Goal: Task Accomplishment & Management: Manage account settings

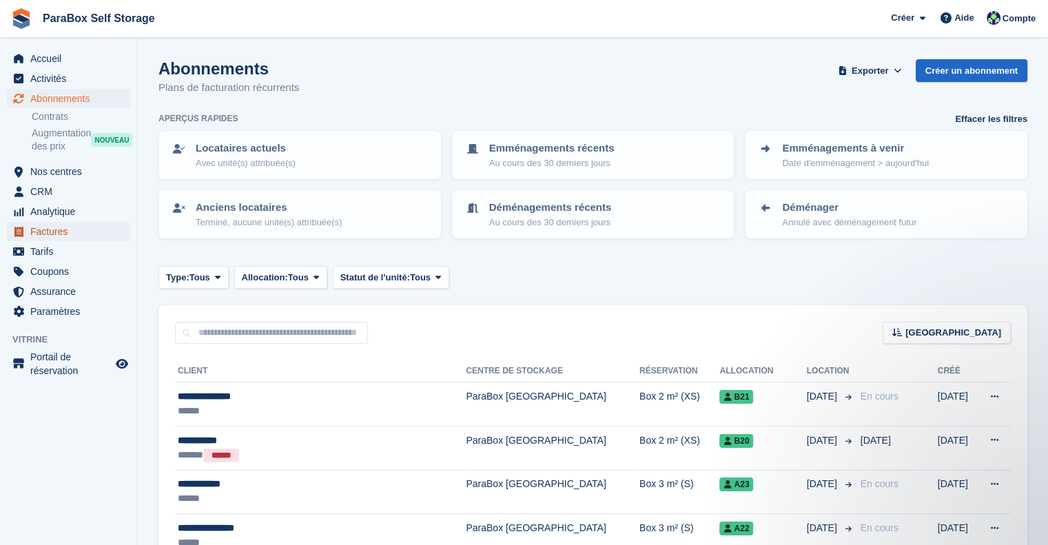
click at [54, 231] on span "Factures" at bounding box center [71, 231] width 83 height 19
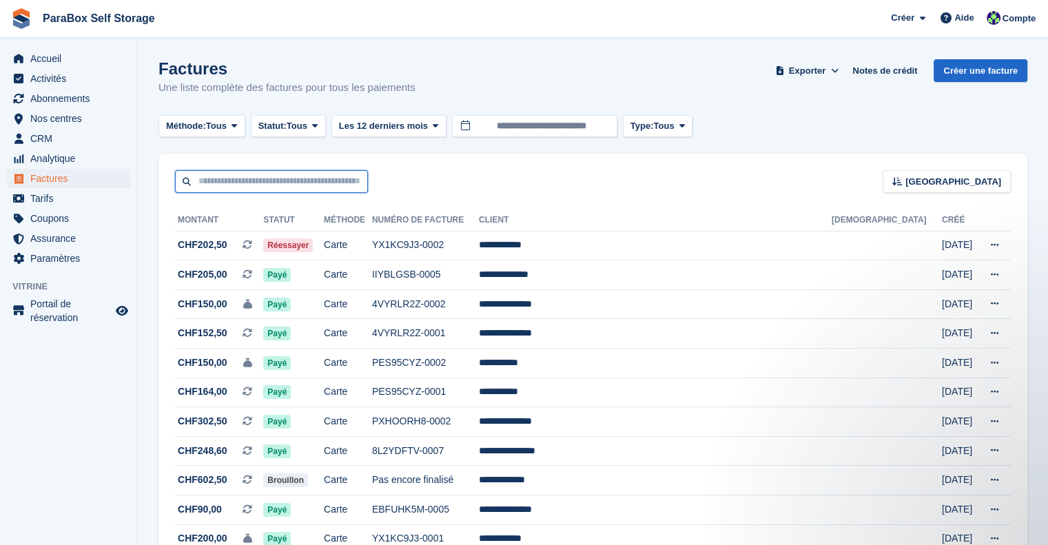
click at [262, 183] on input "text" at bounding box center [271, 181] width 193 height 23
type input "****"
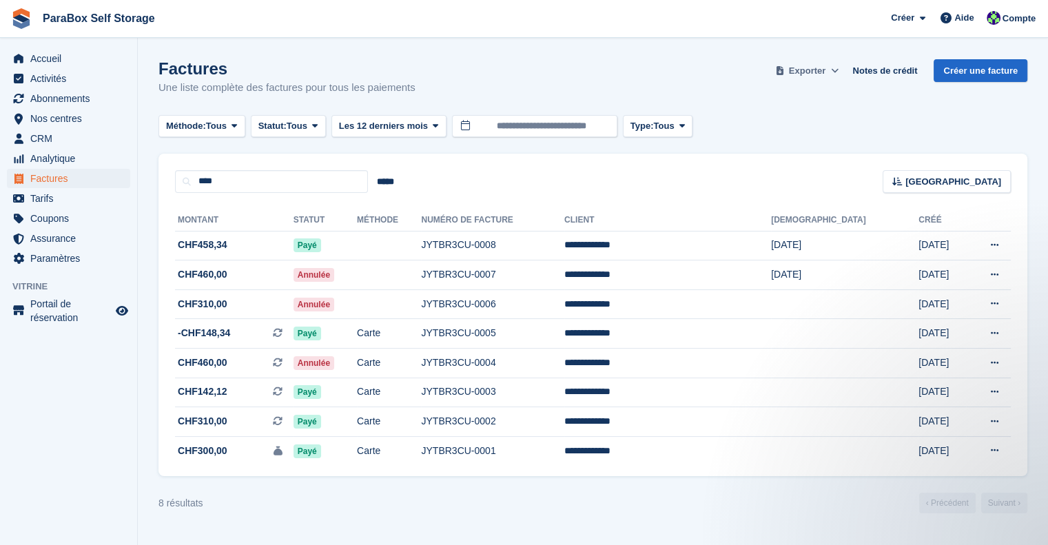
click at [822, 72] on span "Exporter" at bounding box center [807, 71] width 37 height 14
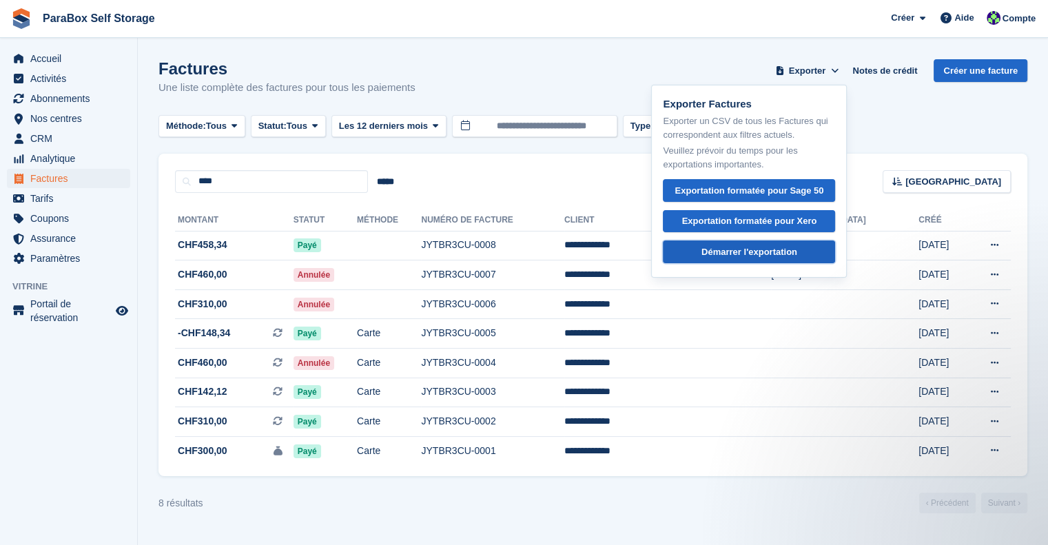
click at [757, 253] on div "Démarrer l'exportation" at bounding box center [749, 252] width 96 height 14
click at [421, 253] on td at bounding box center [389, 246] width 64 height 30
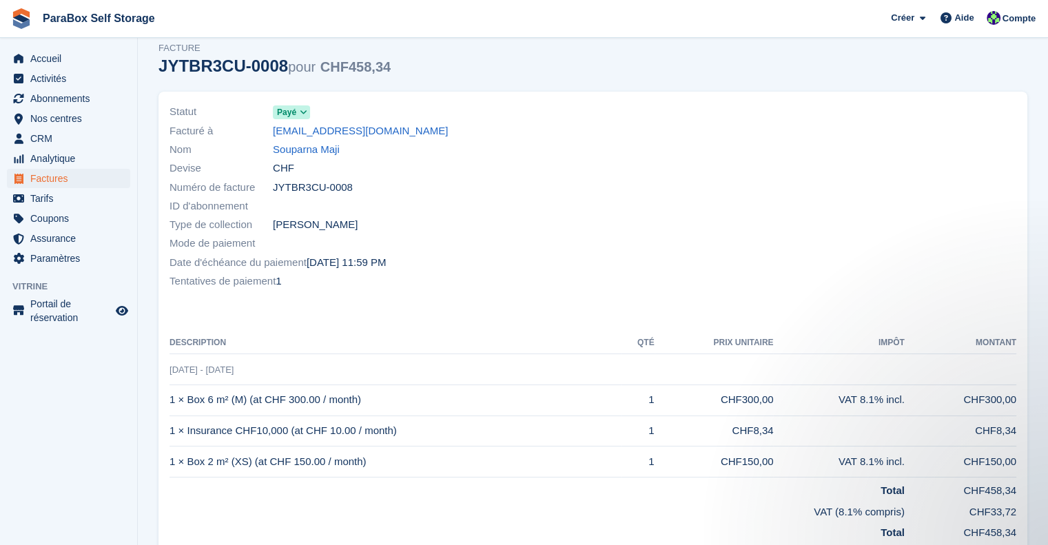
scroll to position [69, 0]
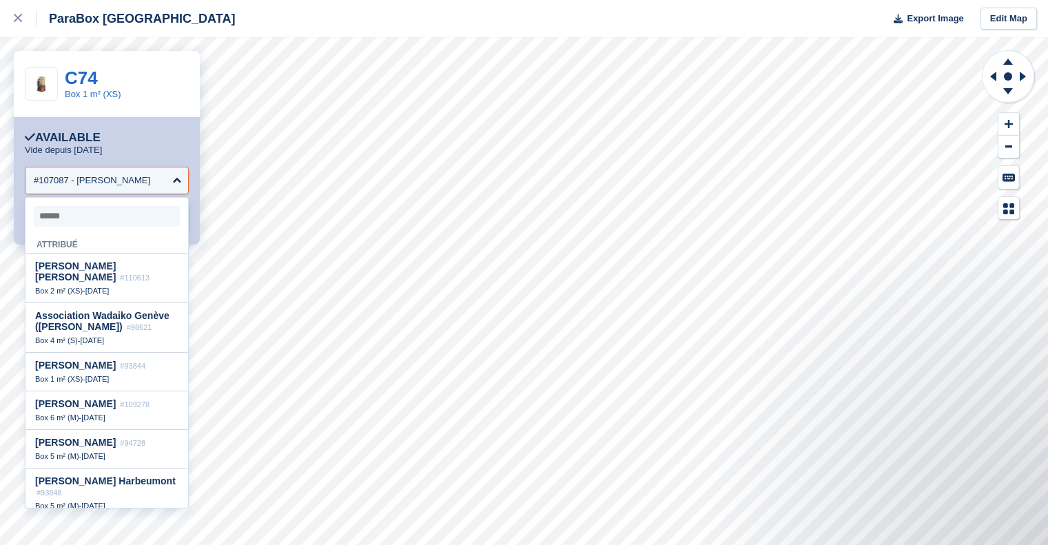
select select "******"
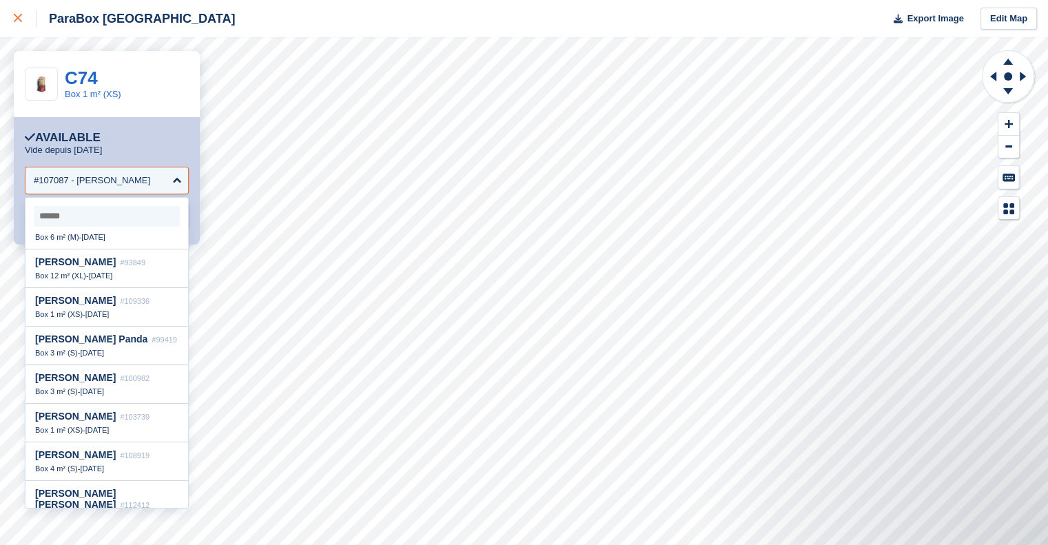
click at [17, 17] on icon at bounding box center [18, 18] width 8 height 8
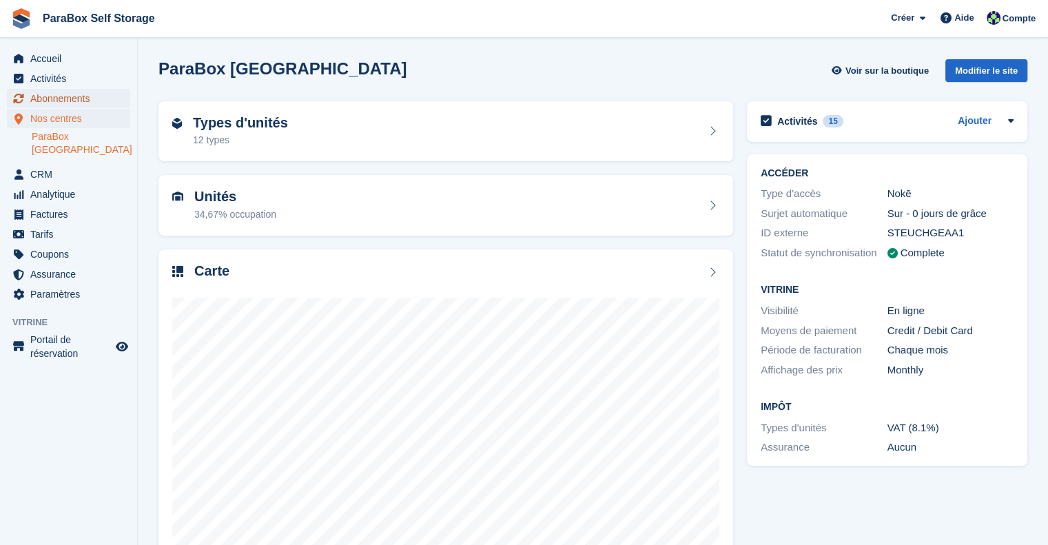
click at [37, 92] on span "Abonnements" at bounding box center [71, 98] width 83 height 19
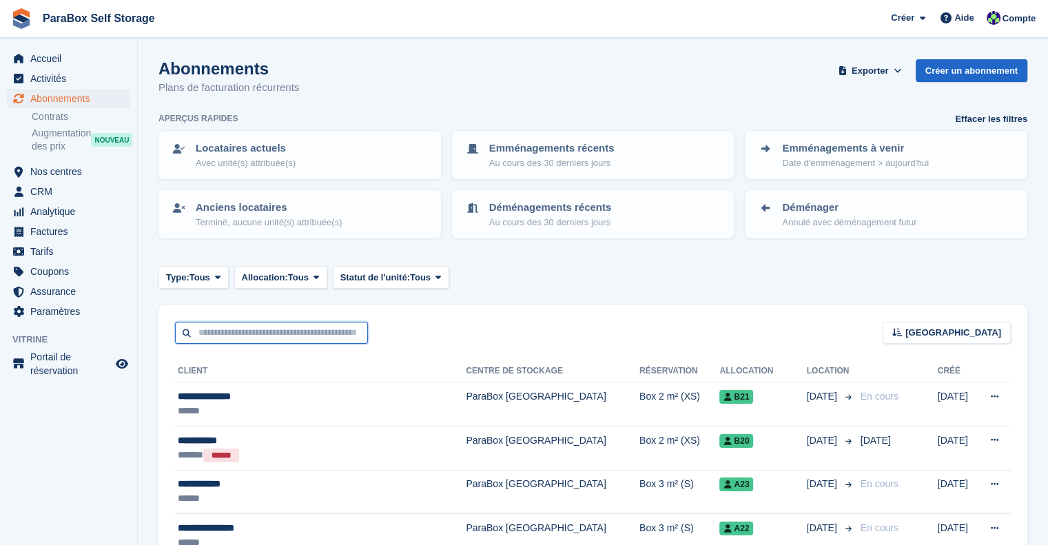
click at [271, 327] on input "text" at bounding box center [271, 333] width 193 height 23
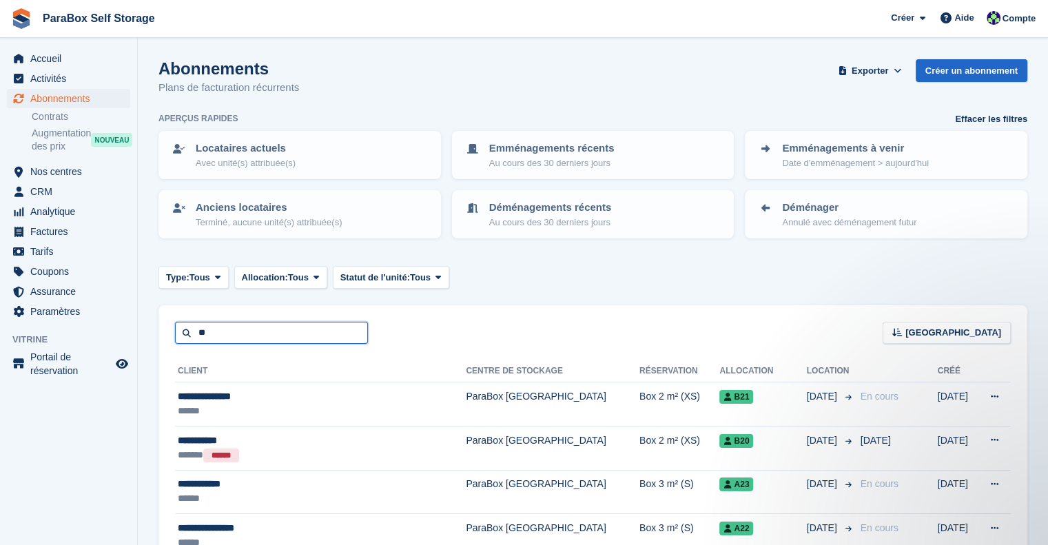
type input "**"
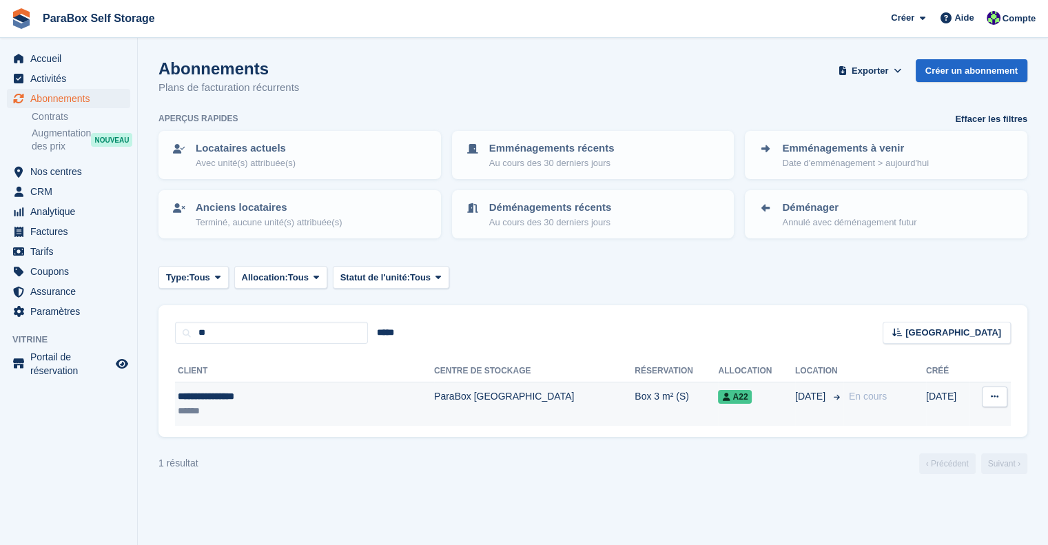
click at [479, 410] on td "ParaBox [GEOGRAPHIC_DATA]" at bounding box center [534, 403] width 200 height 43
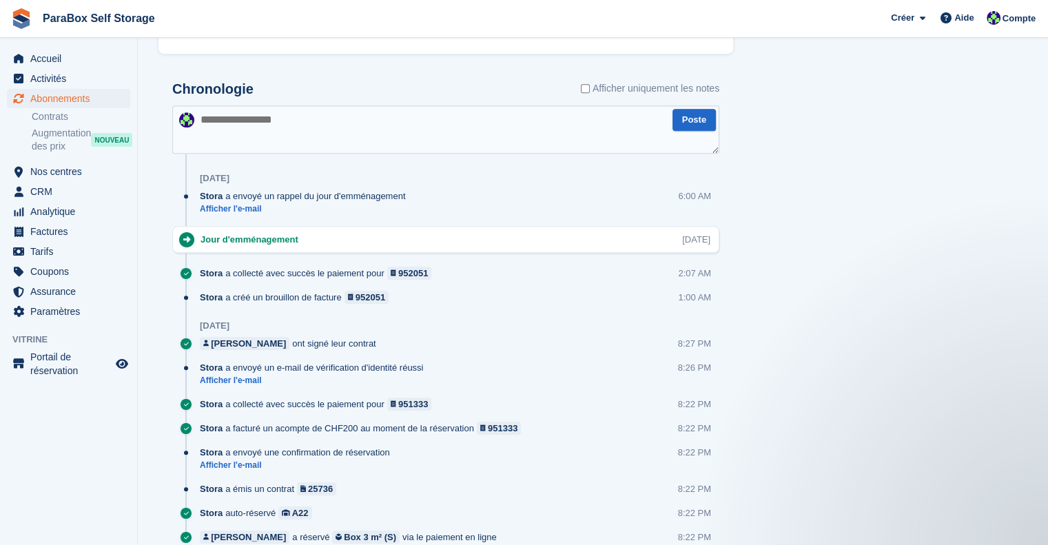
scroll to position [813, 0]
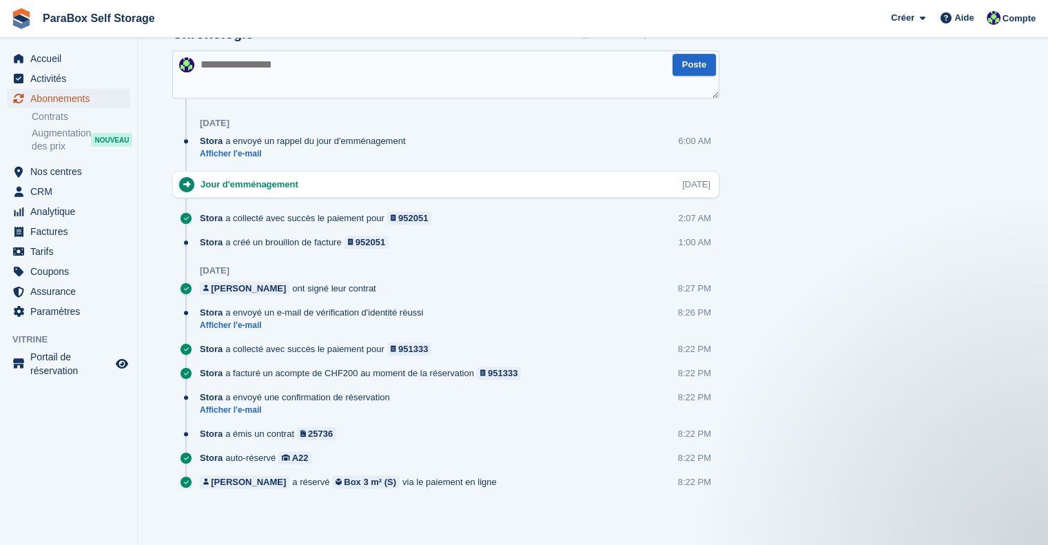
click at [43, 96] on span "Abonnements" at bounding box center [71, 98] width 83 height 19
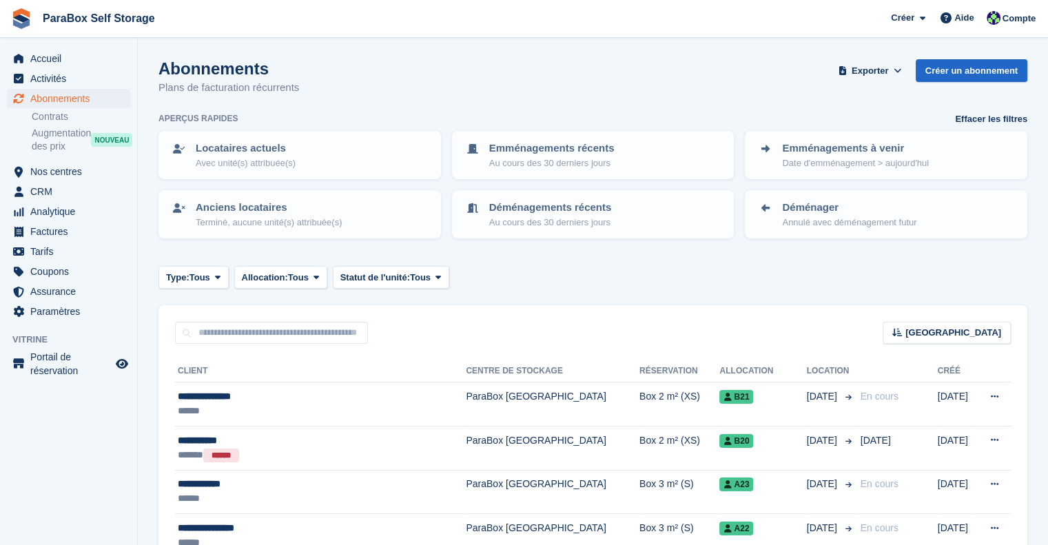
click at [316, 316] on div "Trier Sort by Nom du client Date de création Date de début Date de fin Créé (le…" at bounding box center [592, 324] width 869 height 39
click at [311, 331] on input "text" at bounding box center [271, 333] width 193 height 23
type input "****"
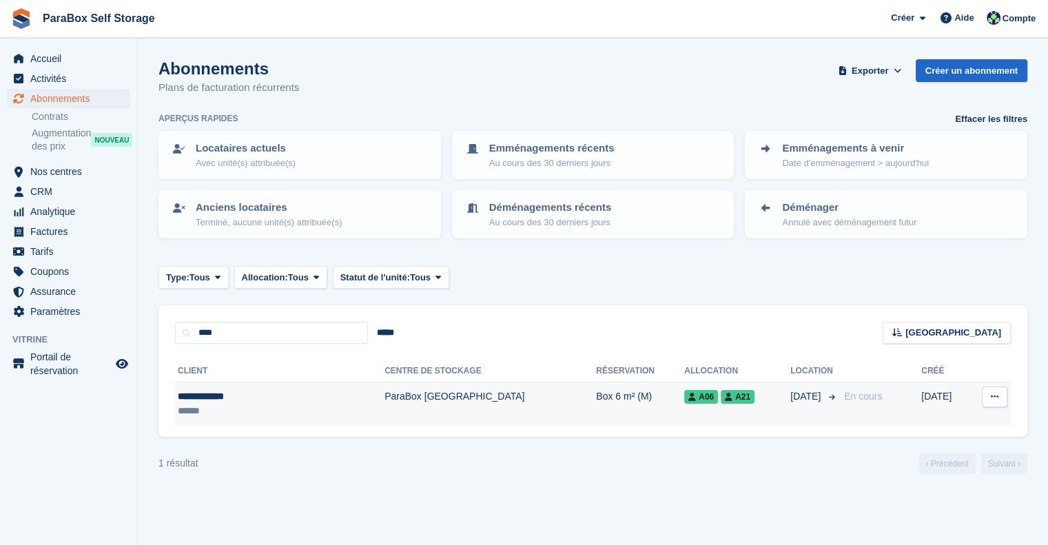
click at [384, 407] on td "ParaBox [GEOGRAPHIC_DATA]" at bounding box center [489, 403] width 211 height 43
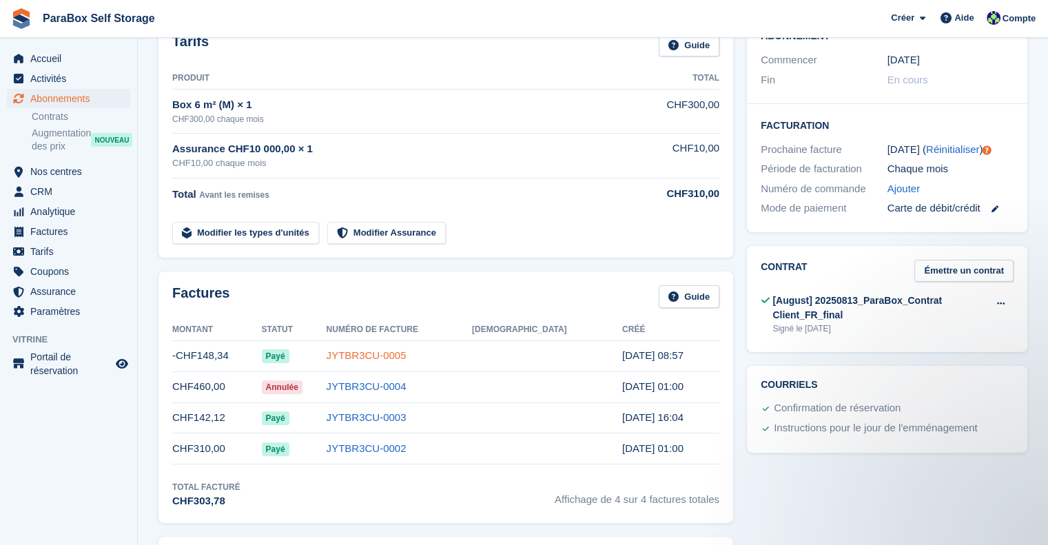
click at [406, 355] on link "JYTBR3CU-0005" at bounding box center [367, 355] width 80 height 12
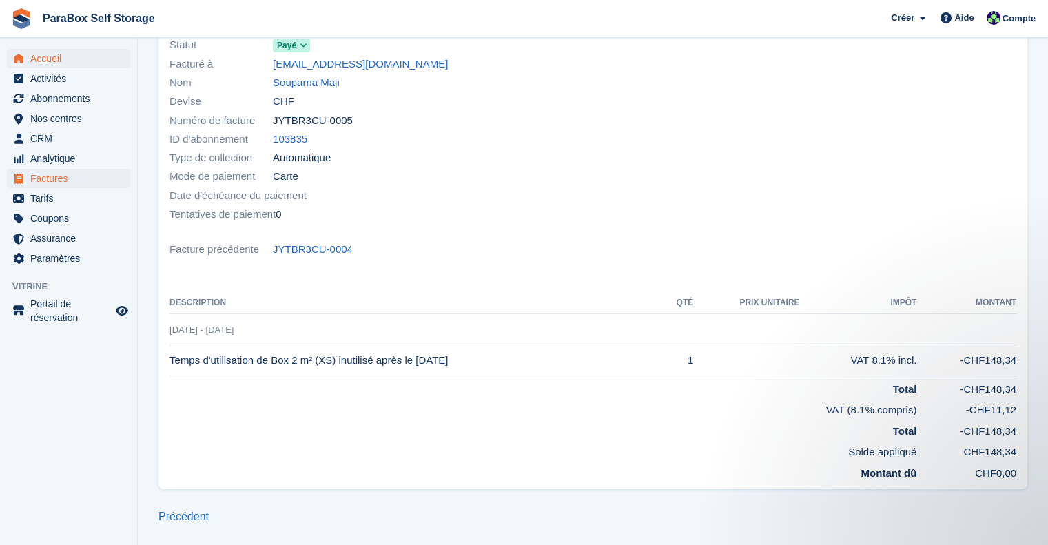
scroll to position [116, 0]
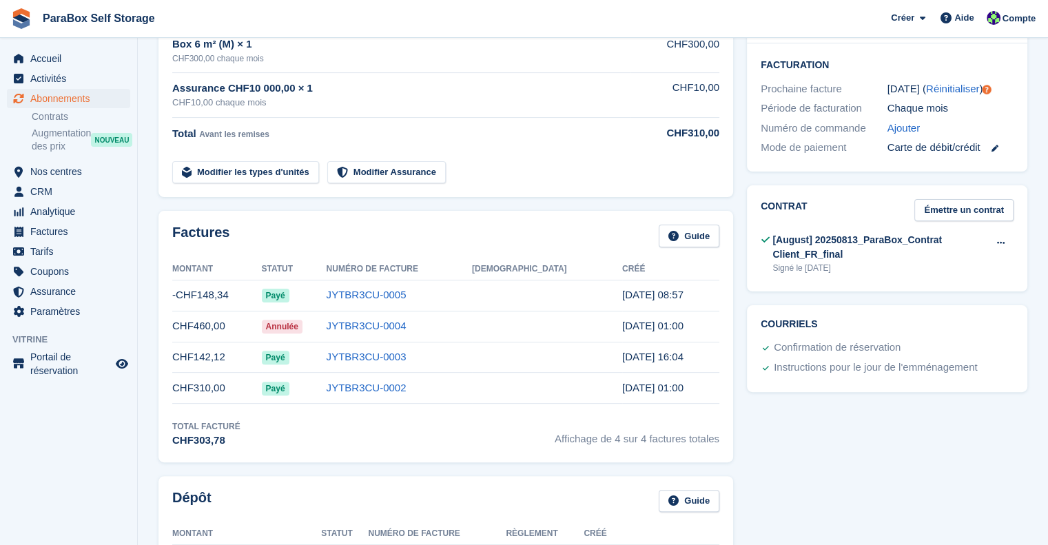
scroll to position [344, 0]
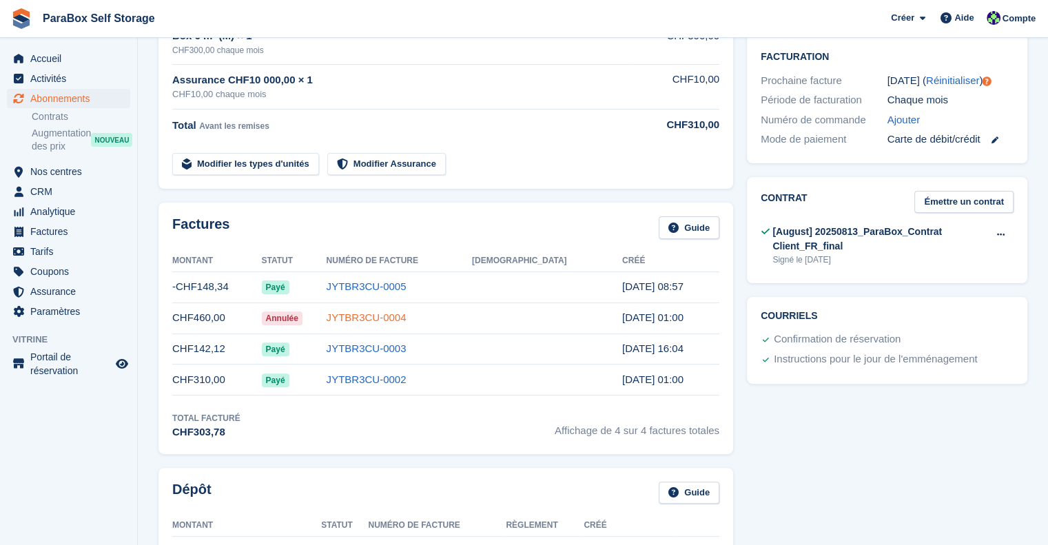
click at [406, 311] on link "JYTBR3CU-0004" at bounding box center [367, 317] width 80 height 12
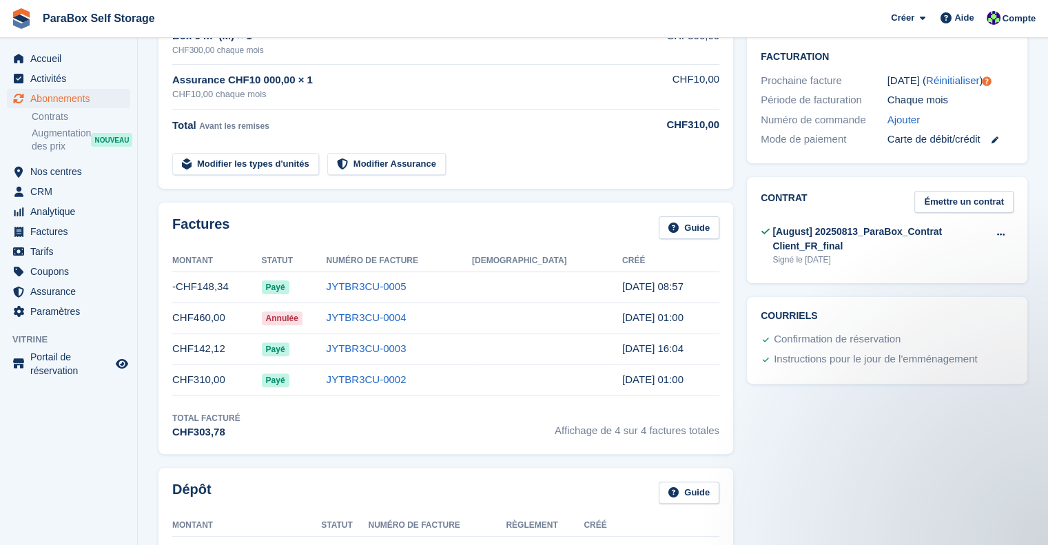
click at [510, 162] on td "Modifier les types d'unités Modifier Assurance" at bounding box center [401, 161] width 458 height 28
click at [377, 380] on link "JYTBR3CU-0002" at bounding box center [367, 379] width 80 height 12
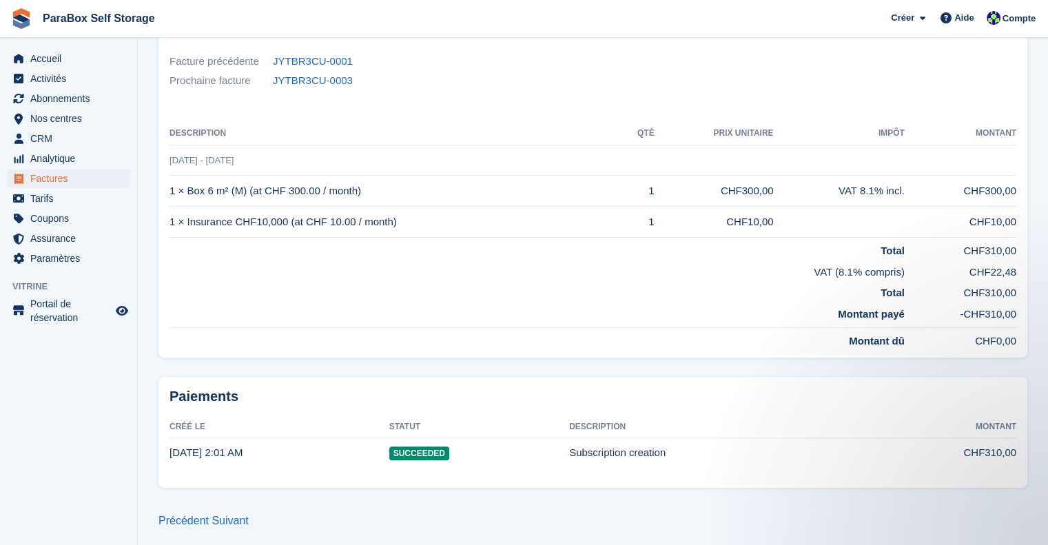
scroll to position [307, 0]
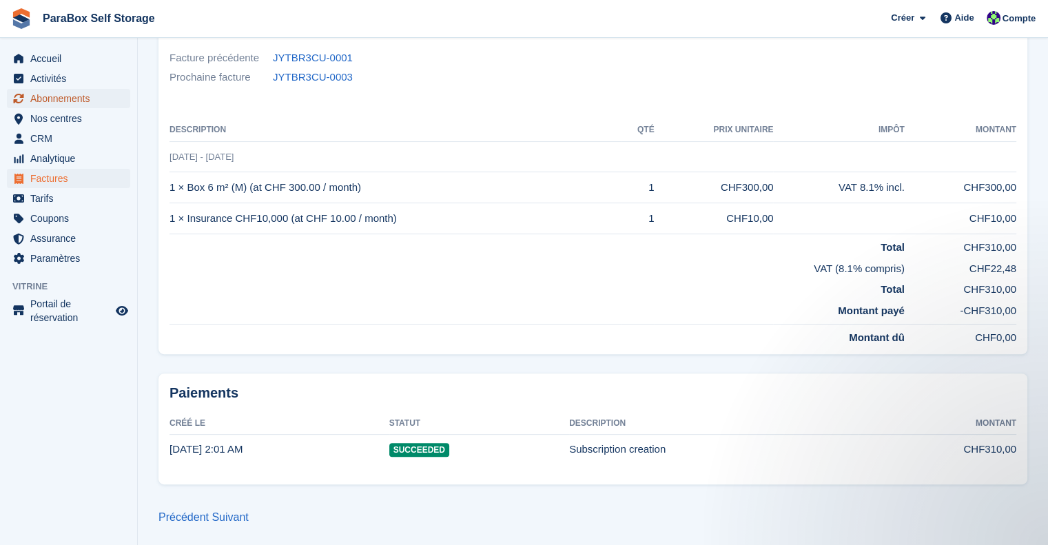
click at [65, 96] on span "Abonnements" at bounding box center [71, 98] width 83 height 19
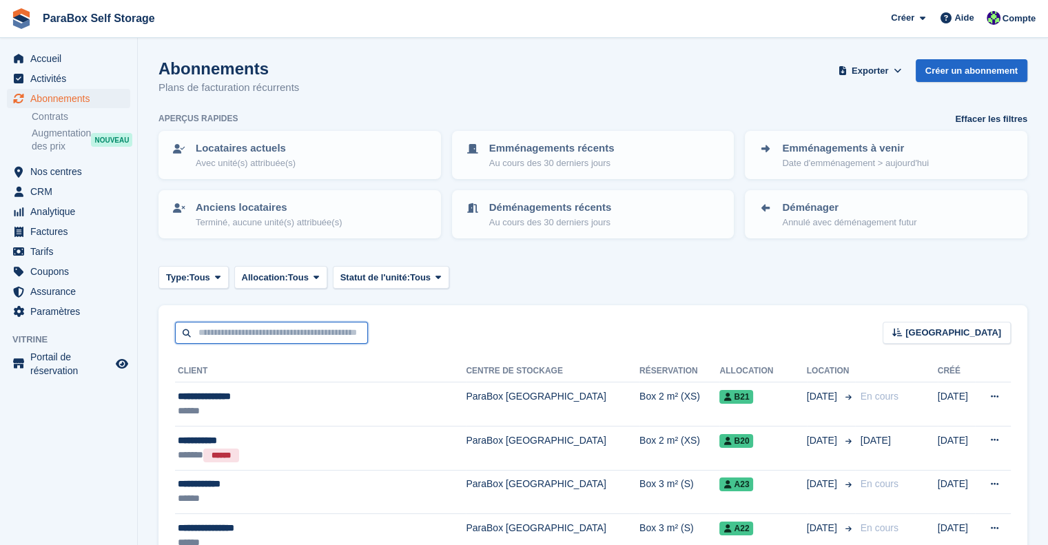
click at [291, 322] on input "text" at bounding box center [271, 333] width 193 height 23
type input "*****"
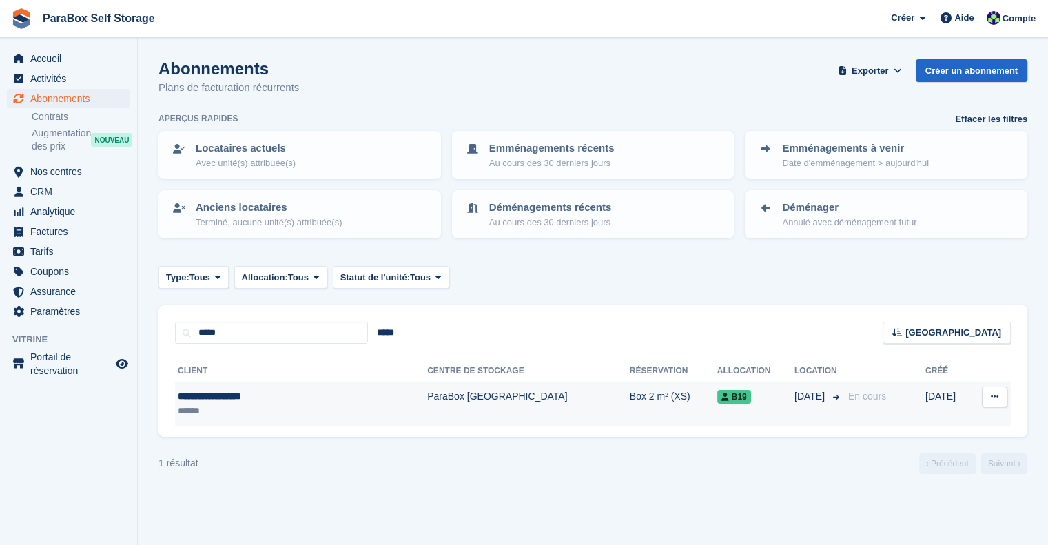
click at [630, 422] on td "Box 2 m² (XS)" at bounding box center [673, 403] width 87 height 43
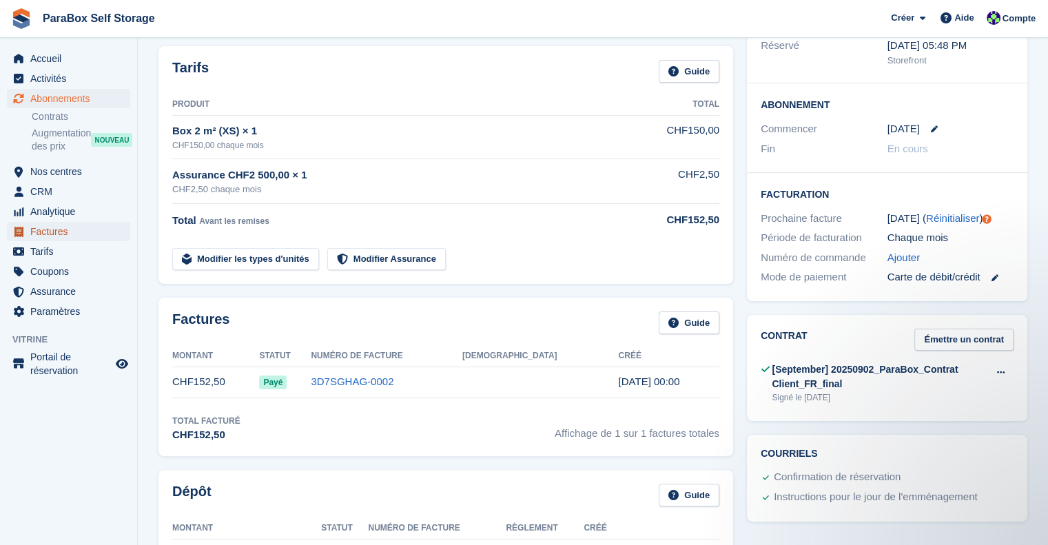
click at [66, 228] on span "Factures" at bounding box center [71, 231] width 83 height 19
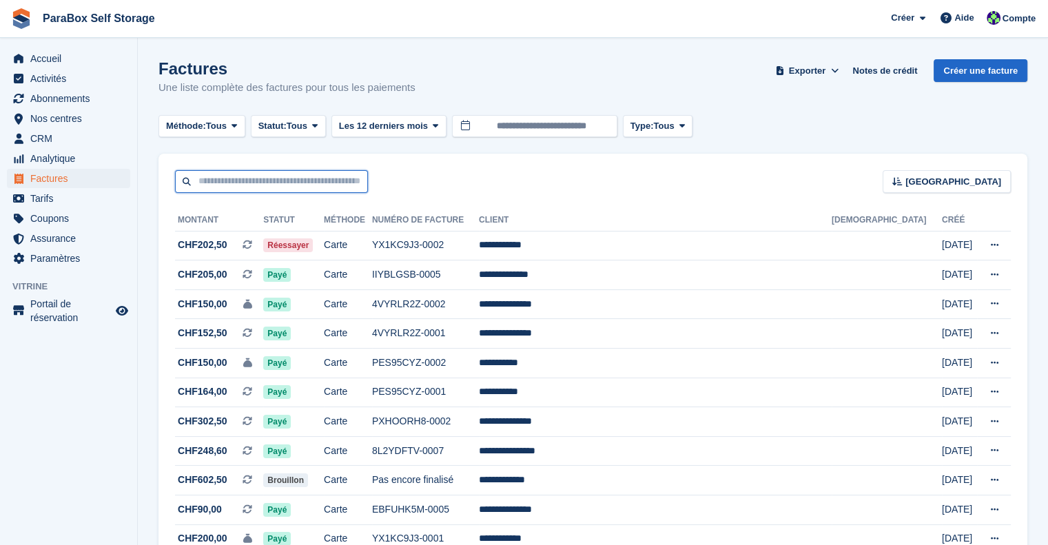
click at [262, 176] on input "text" at bounding box center [271, 181] width 193 height 23
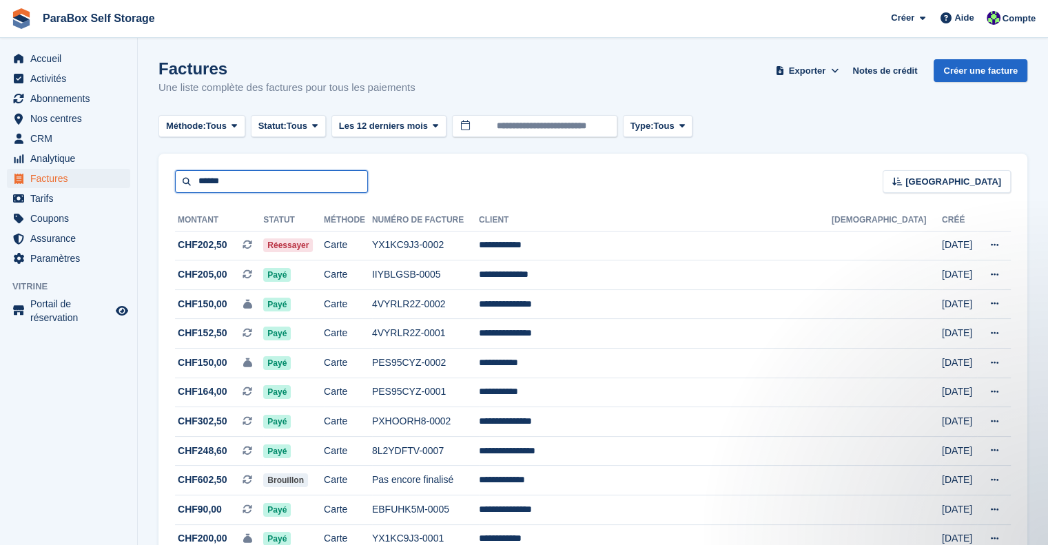
type input "******"
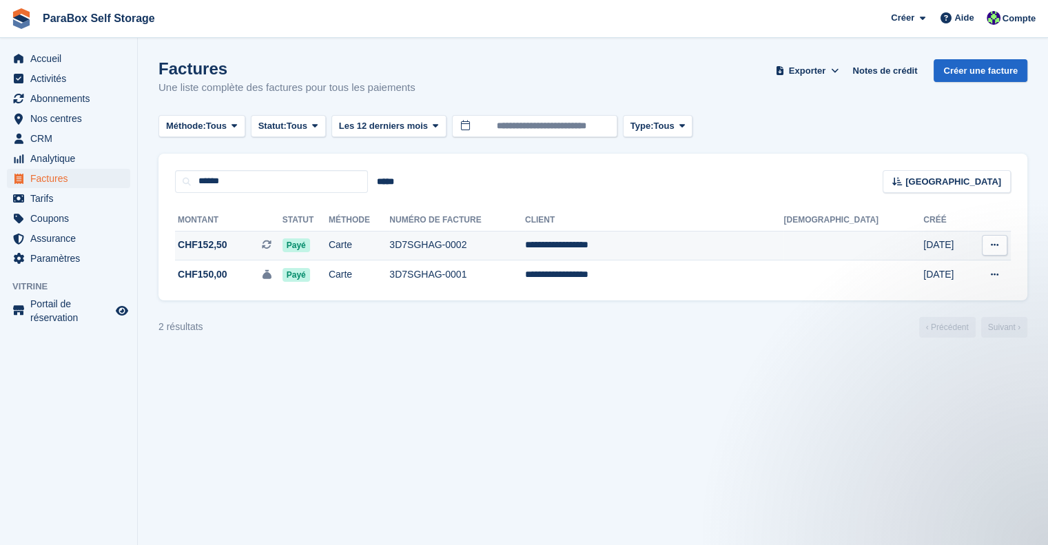
click at [525, 242] on td "3D7SGHAG-0002" at bounding box center [457, 246] width 136 height 30
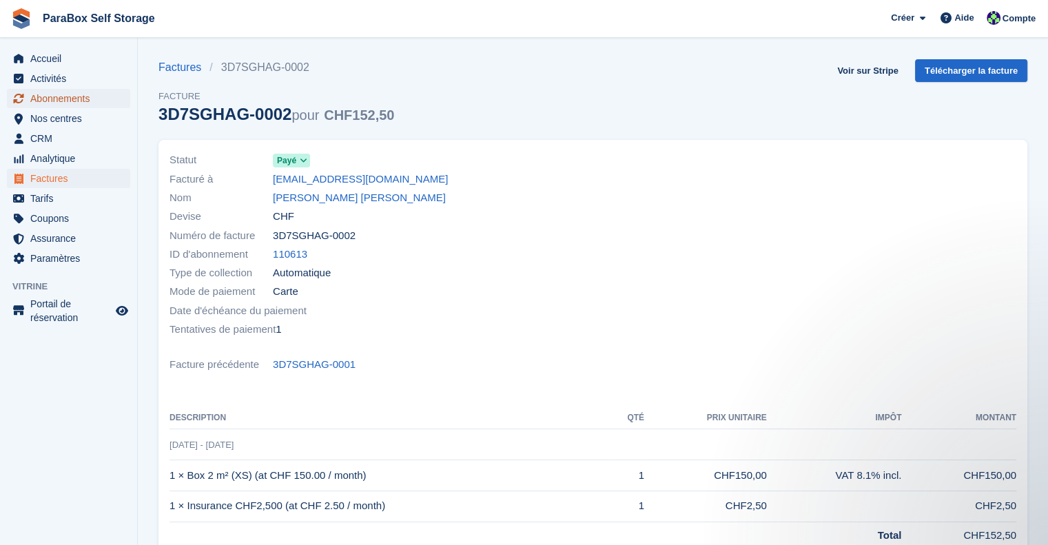
click at [62, 94] on span "Abonnements" at bounding box center [71, 98] width 83 height 19
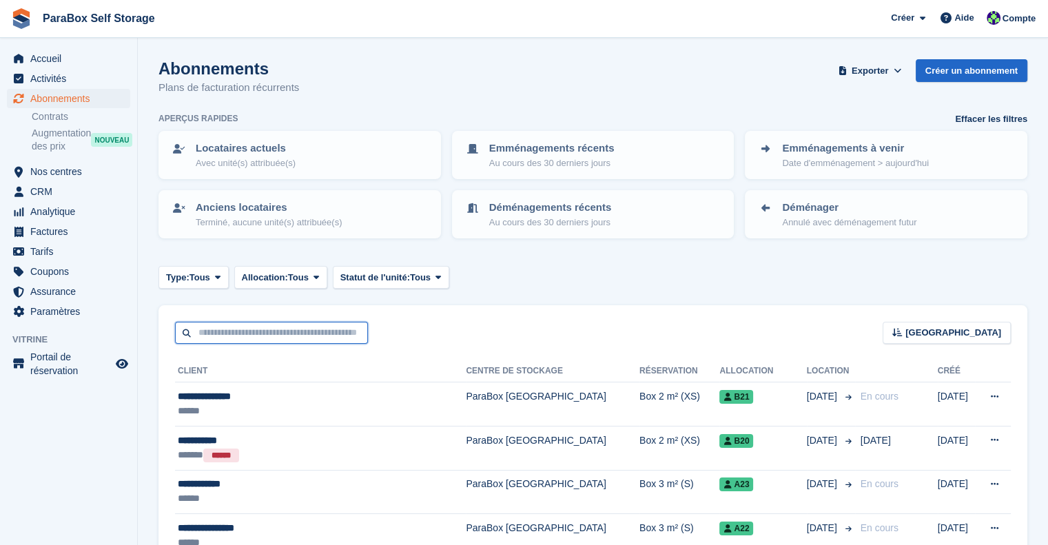
click at [312, 340] on input "text" at bounding box center [271, 333] width 193 height 23
type input "****"
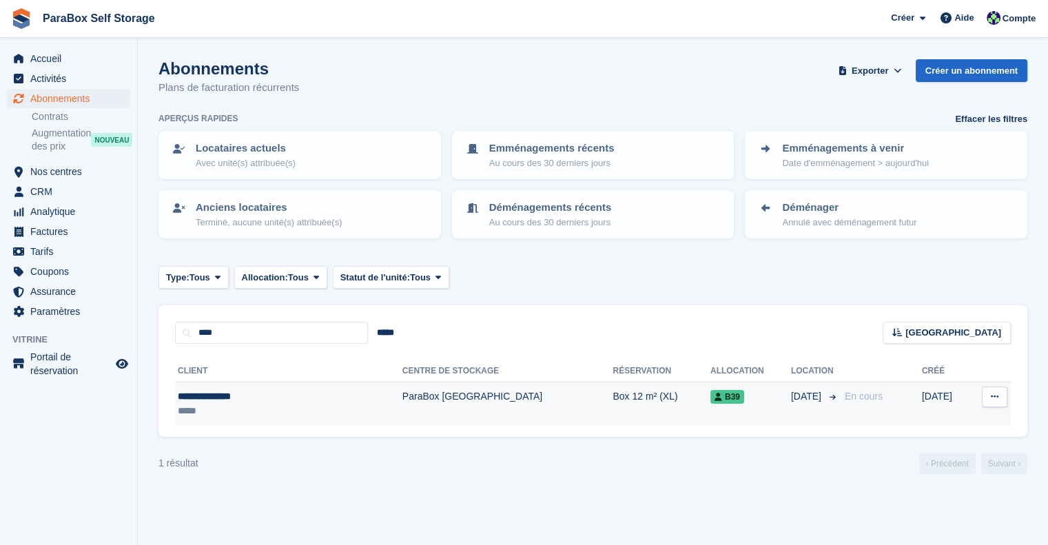
click at [466, 399] on td "ParaBox [GEOGRAPHIC_DATA]" at bounding box center [507, 403] width 211 height 43
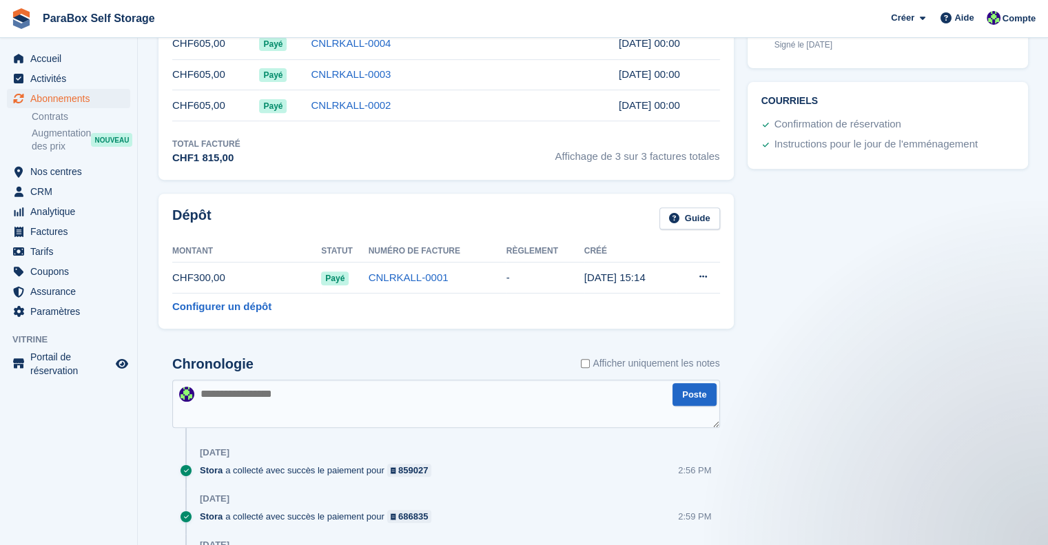
scroll to position [620, 0]
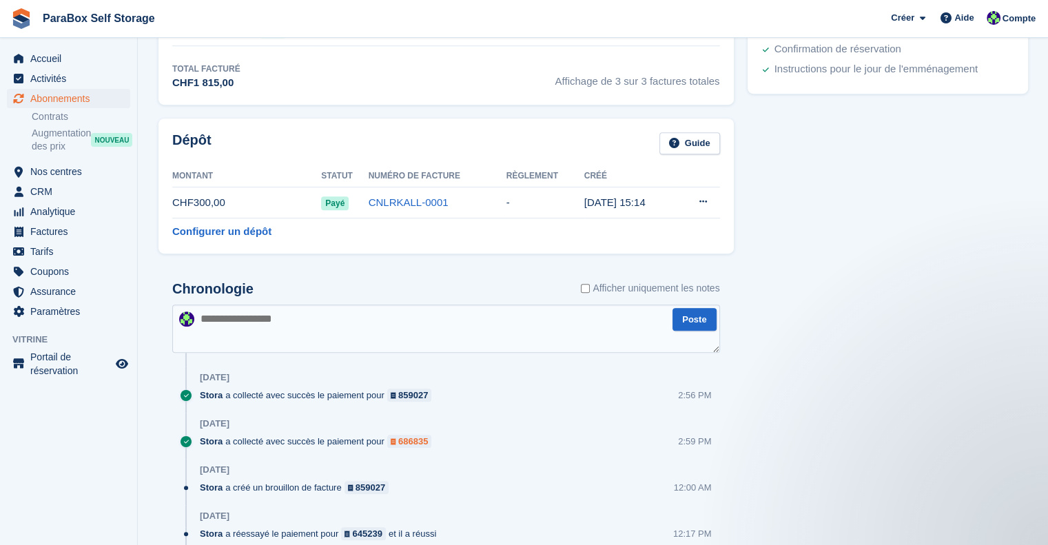
click at [412, 442] on div "686835" at bounding box center [413, 441] width 30 height 13
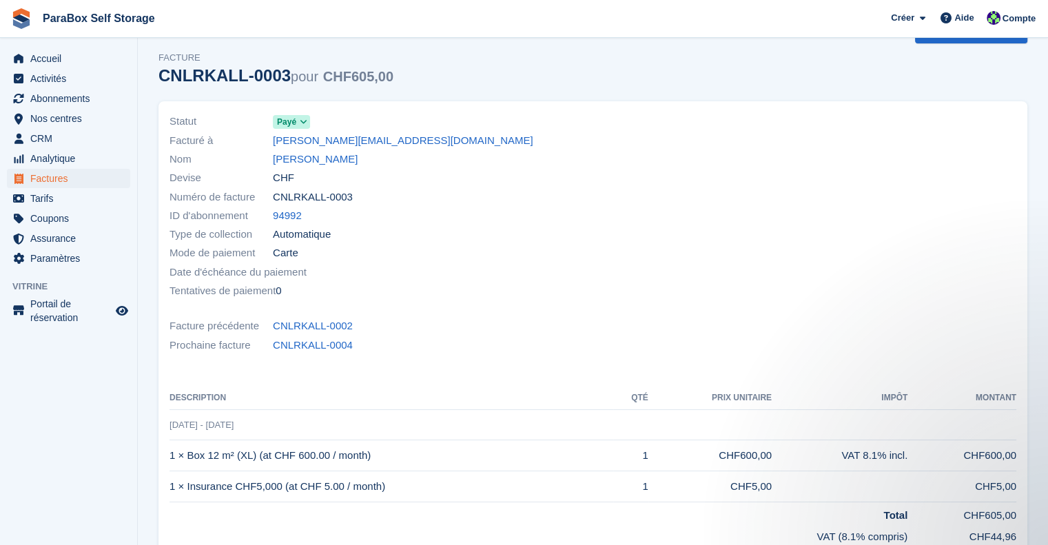
scroll to position [4, 0]
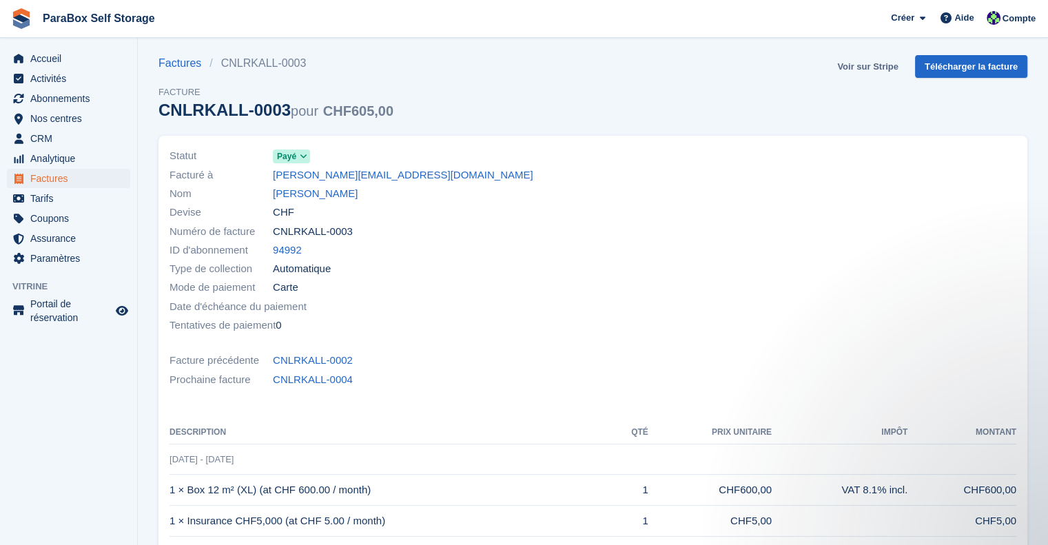
click at [880, 71] on link "Voir sur Stripe" at bounding box center [867, 66] width 72 height 23
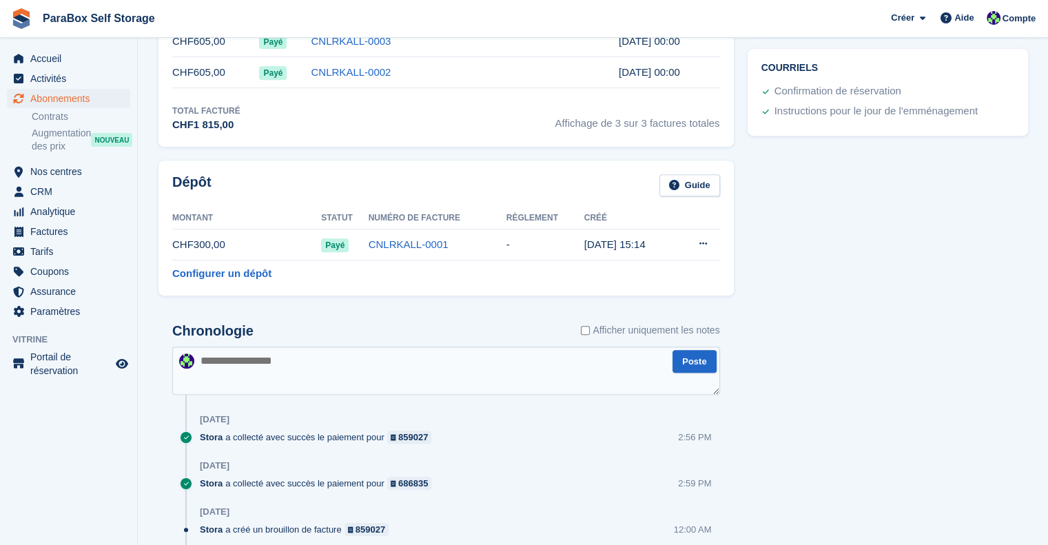
scroll to position [482, 0]
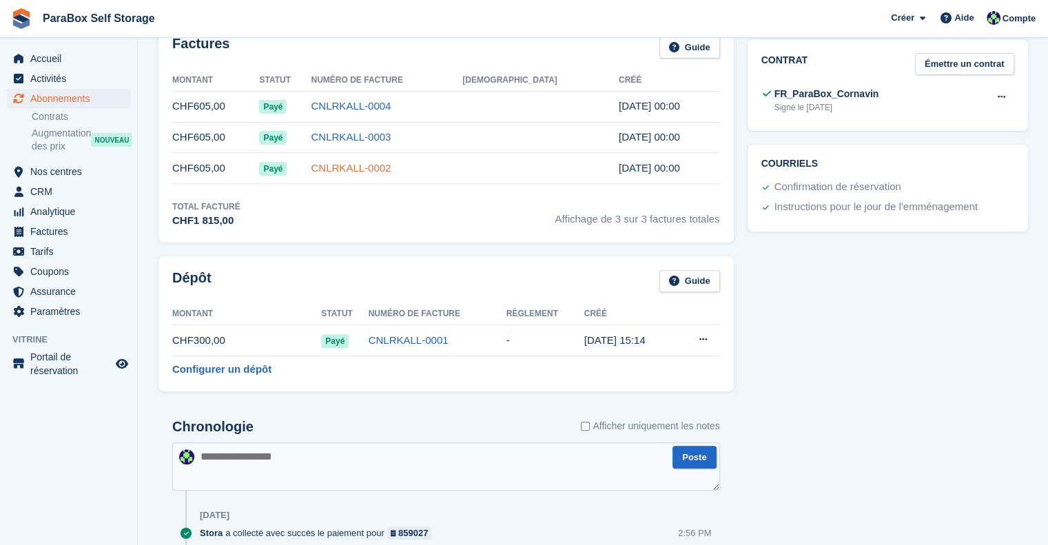
click at [391, 165] on link "CNLRKALL-0002" at bounding box center [351, 168] width 80 height 12
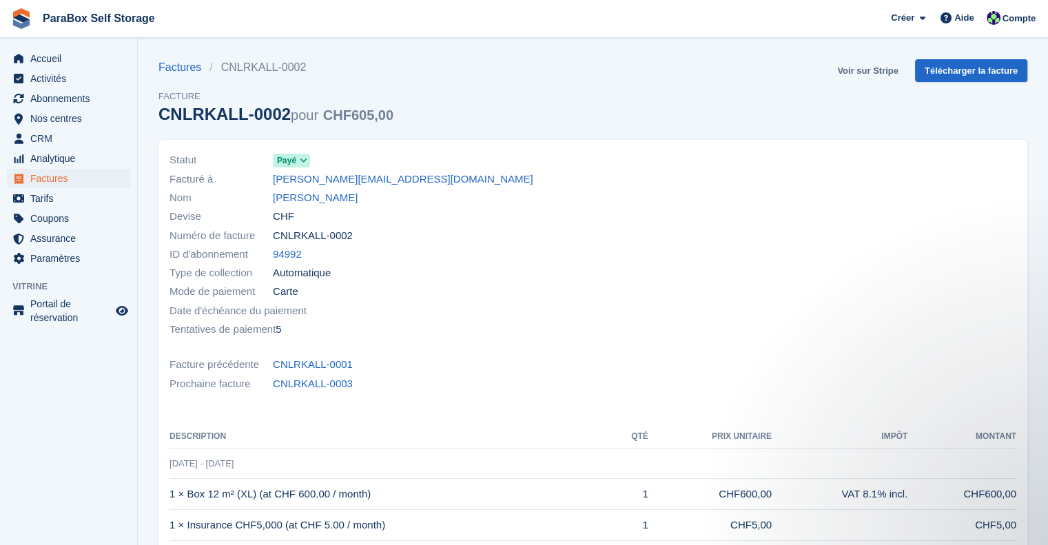
click at [879, 71] on link "Voir sur Stripe" at bounding box center [867, 70] width 72 height 23
click at [304, 161] on icon at bounding box center [304, 160] width 8 height 8
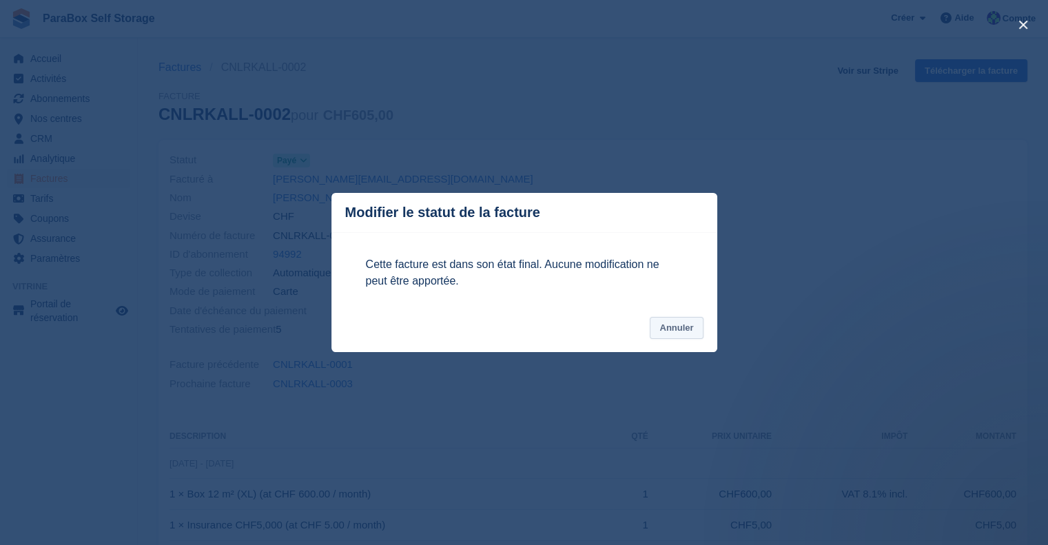
click at [670, 327] on button "Annuler" at bounding box center [676, 328] width 53 height 23
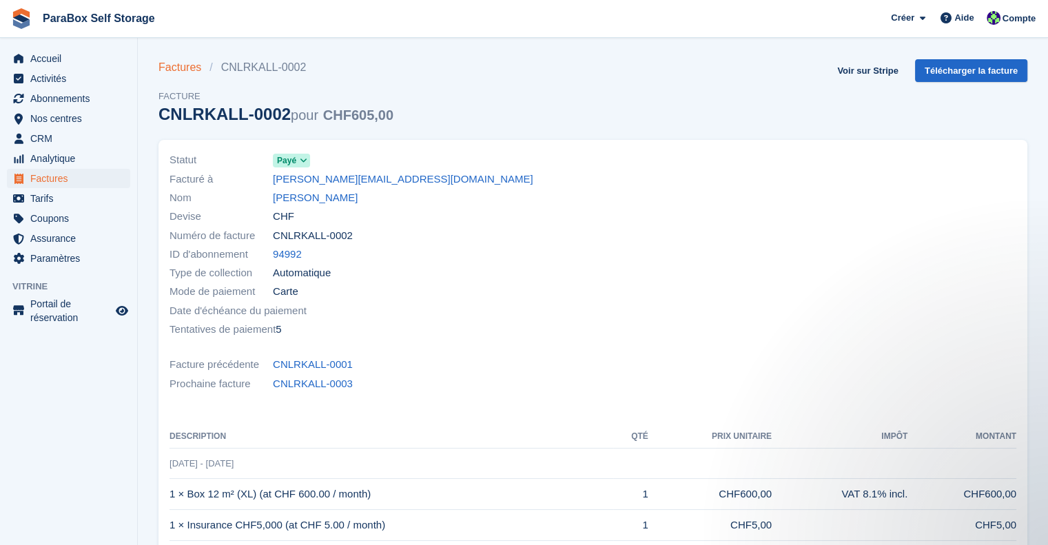
click at [178, 68] on link "Factures" at bounding box center [183, 67] width 51 height 17
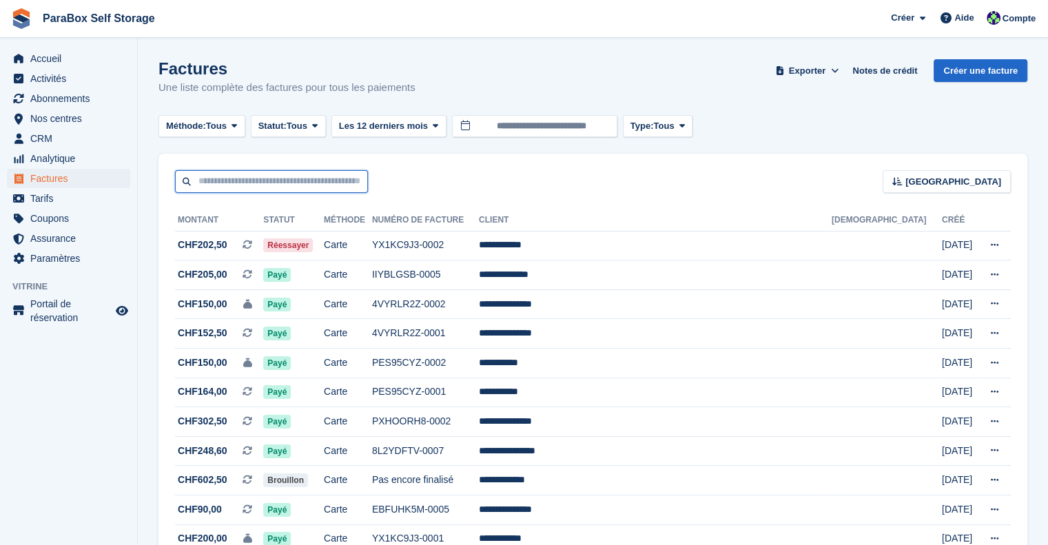
click at [296, 189] on input "text" at bounding box center [271, 181] width 193 height 23
type input "*****"
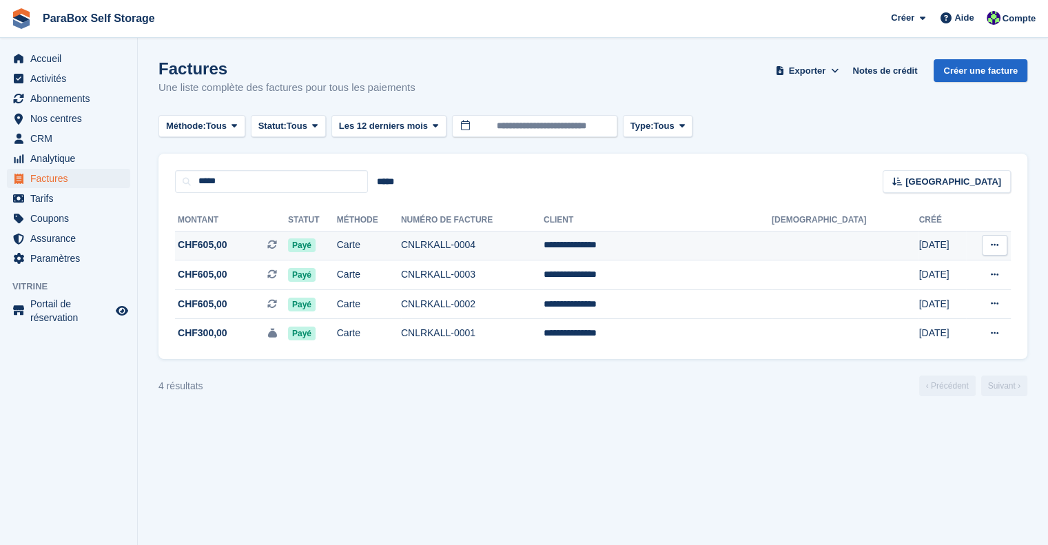
drag, startPoint x: 566, startPoint y: 271, endPoint x: 555, endPoint y: 239, distance: 33.8
click at [543, 270] on td "CNLRKALL-0003" at bounding box center [472, 275] width 143 height 30
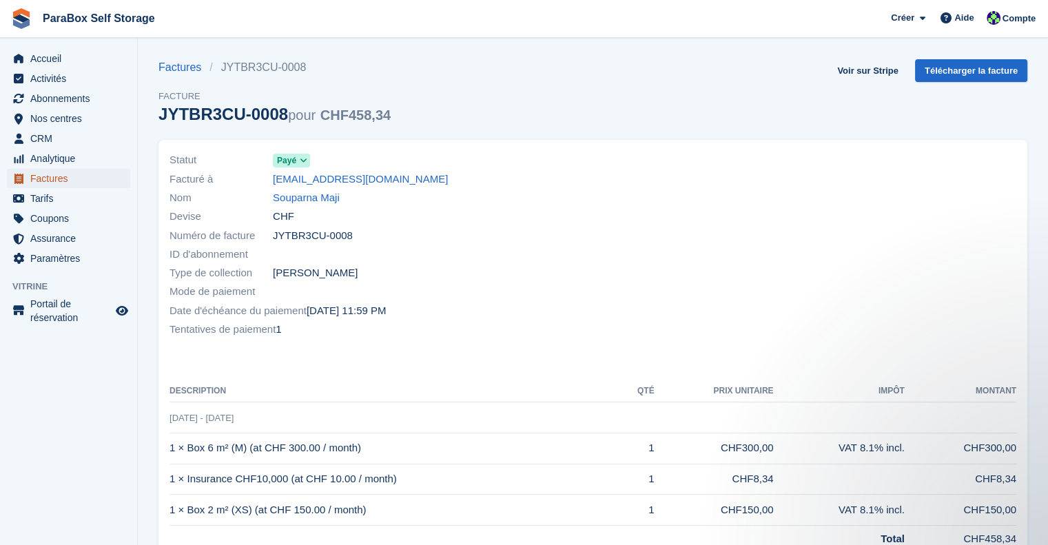
drag, startPoint x: 54, startPoint y: 178, endPoint x: 83, endPoint y: 173, distance: 29.5
click at [54, 178] on span "Factures" at bounding box center [71, 178] width 83 height 19
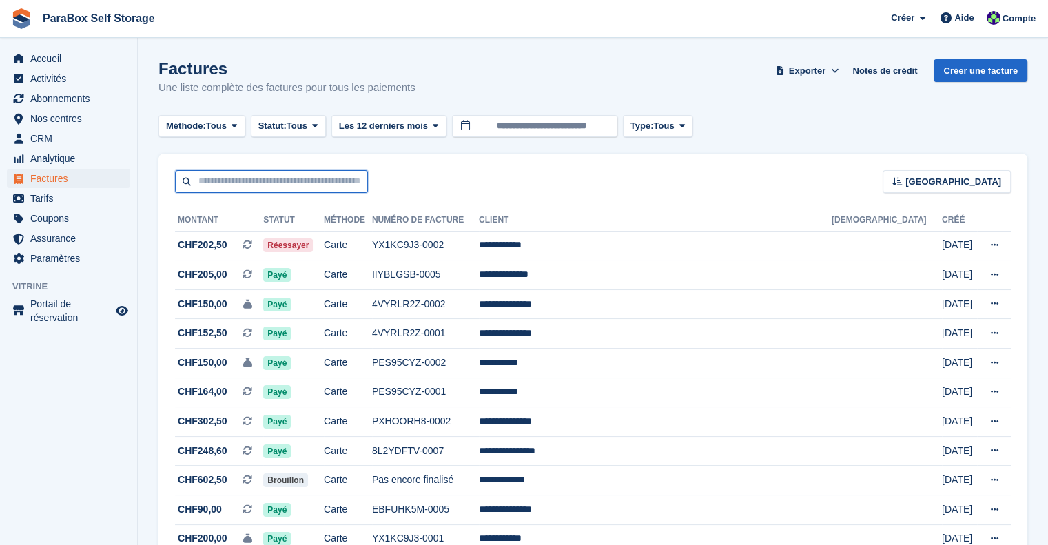
click at [287, 176] on input "text" at bounding box center [271, 181] width 193 height 23
type input "***"
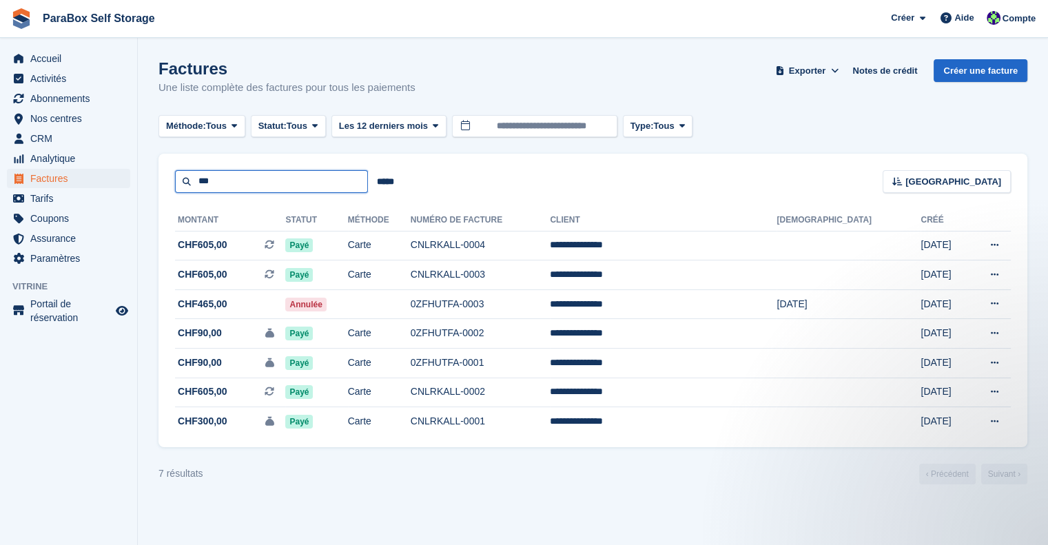
click at [254, 178] on input "***" at bounding box center [271, 181] width 193 height 23
type input "******"
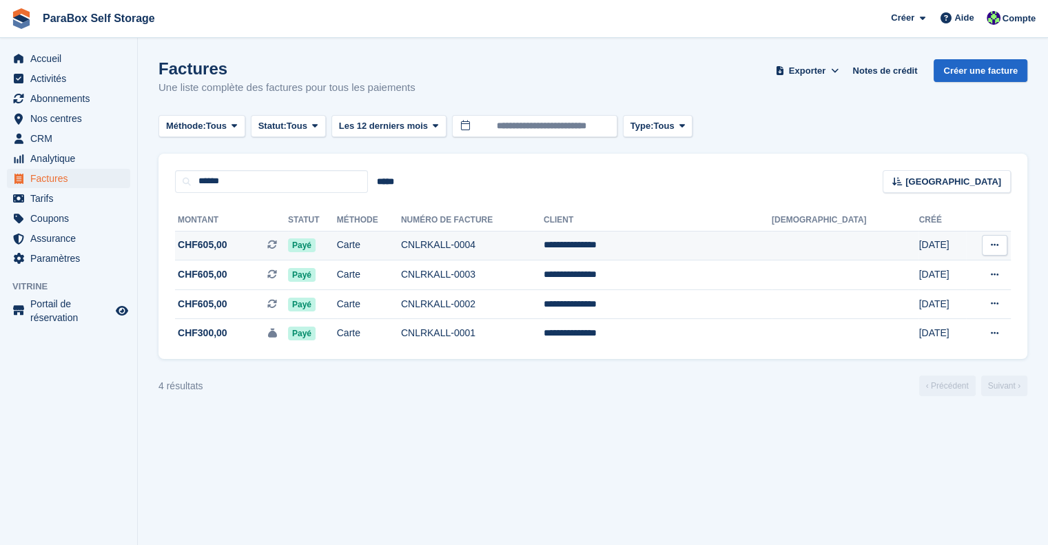
click at [543, 246] on td "CNLRKALL-0004" at bounding box center [472, 246] width 143 height 30
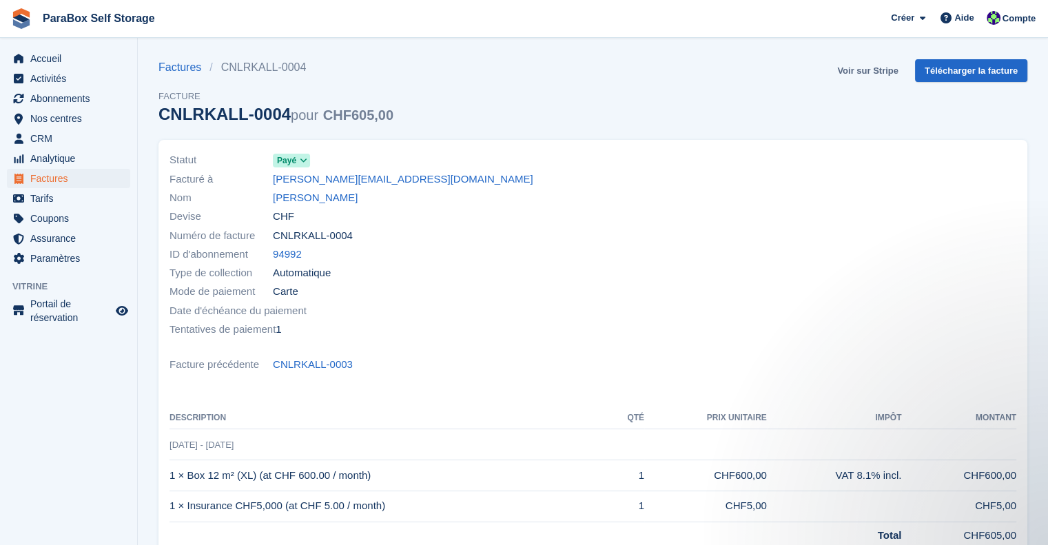
click at [894, 65] on link "Voir sur Stripe" at bounding box center [867, 70] width 72 height 23
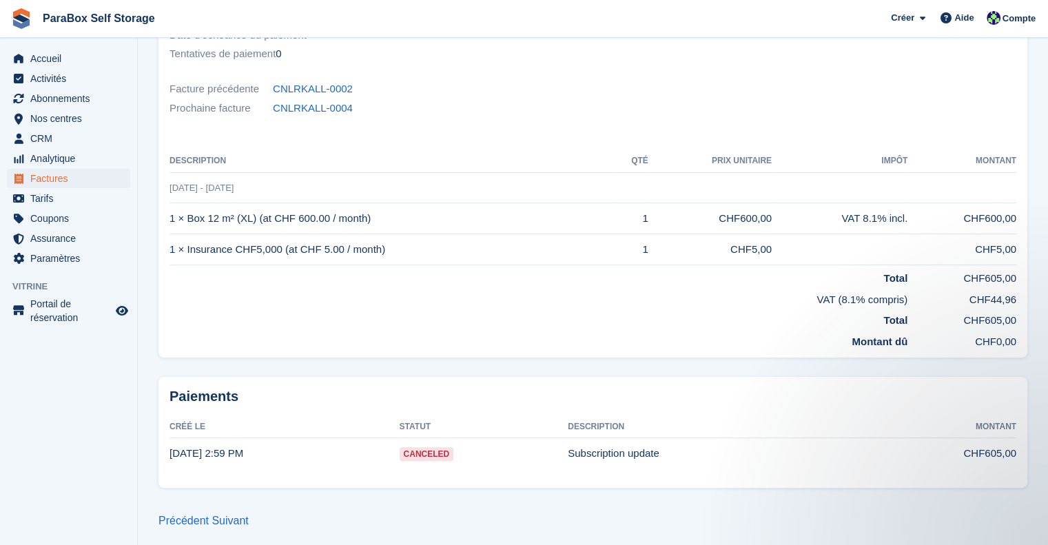
click at [626, 446] on td "Subscription update" at bounding box center [710, 453] width 284 height 30
click at [427, 443] on td "Canceled" at bounding box center [484, 453] width 169 height 30
click at [426, 453] on span "Canceled" at bounding box center [427, 454] width 54 height 14
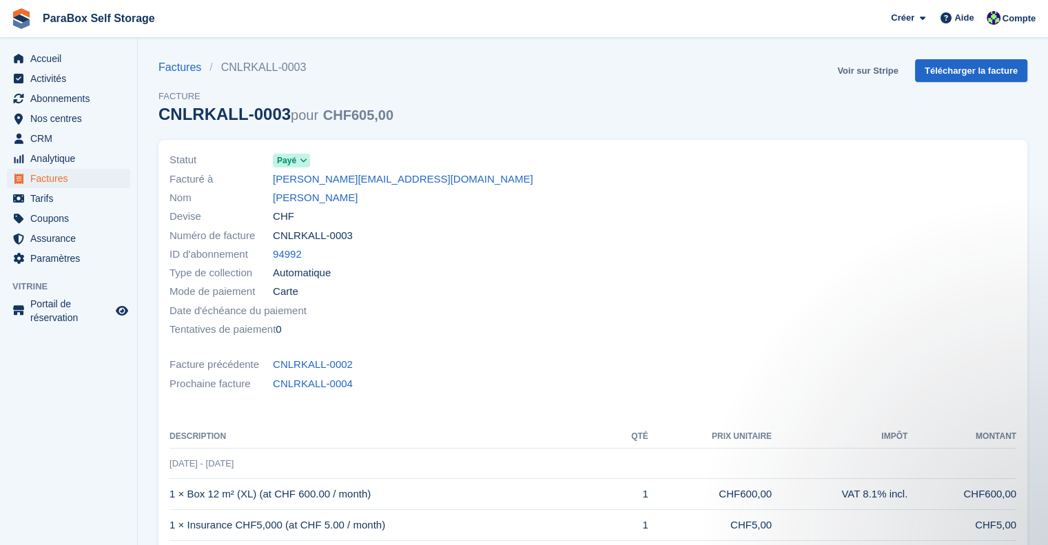
click at [879, 64] on link "Voir sur Stripe" at bounding box center [867, 70] width 72 height 23
